Goal: Information Seeking & Learning: Learn about a topic

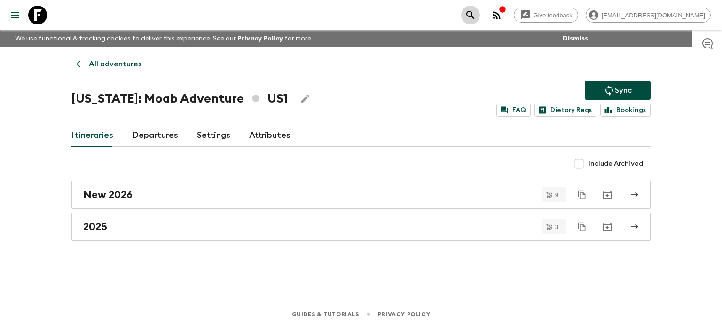
click at [474, 15] on icon "search adventures" at bounding box center [470, 15] width 8 height 8
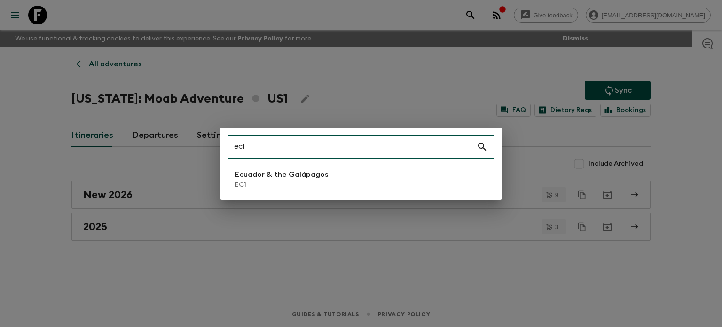
type input "ec1"
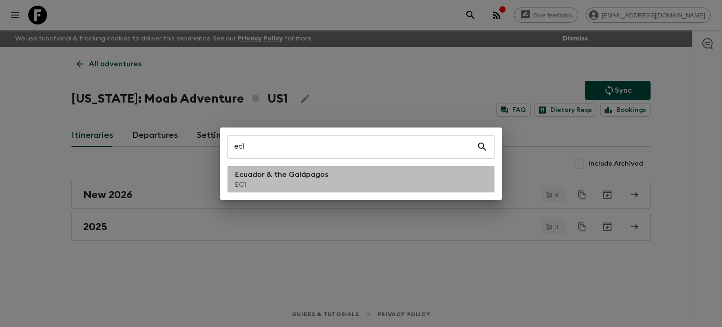
click at [348, 174] on li "Ecuador & the Galápagos EC1" at bounding box center [361, 179] width 267 height 26
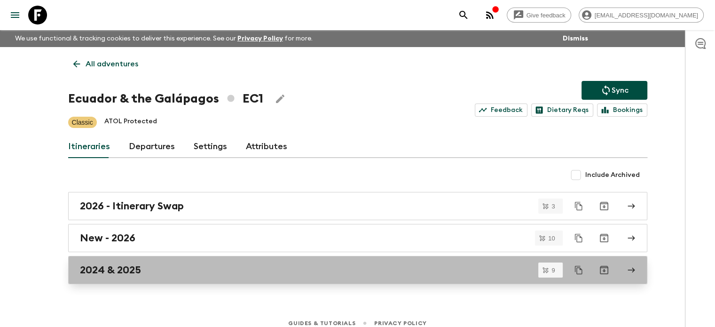
click at [161, 267] on div "2024 & 2025" at bounding box center [349, 270] width 538 height 12
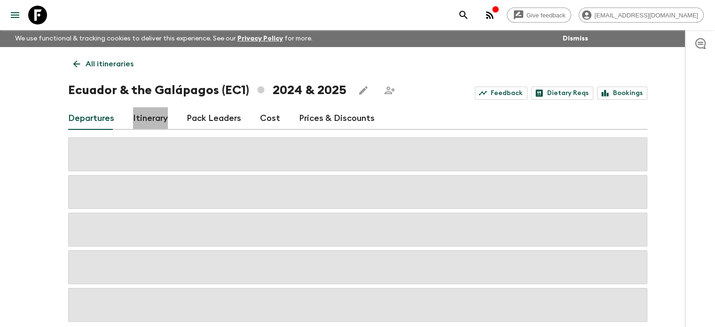
click at [147, 113] on link "Itinerary" at bounding box center [150, 118] width 35 height 23
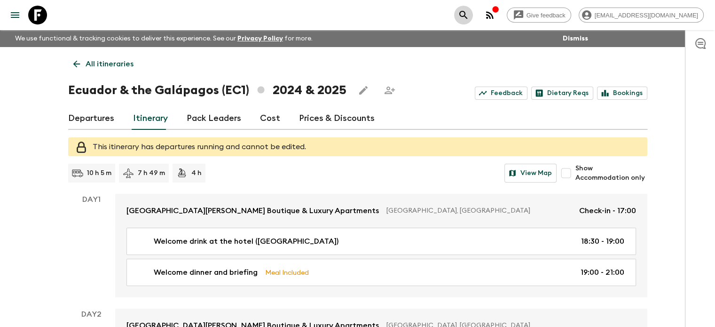
click at [469, 20] on icon "search adventures" at bounding box center [463, 14] width 11 height 11
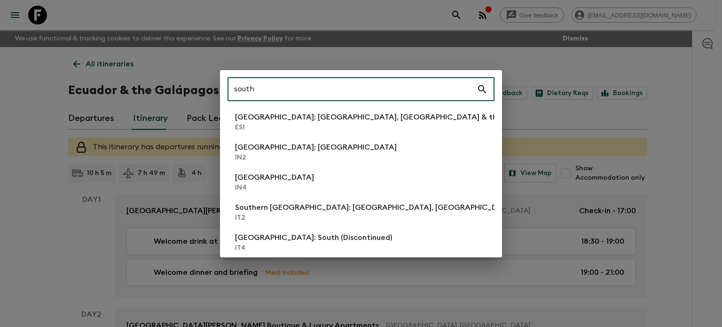
type input "south"
